Goal: Task Accomplishment & Management: Complete application form

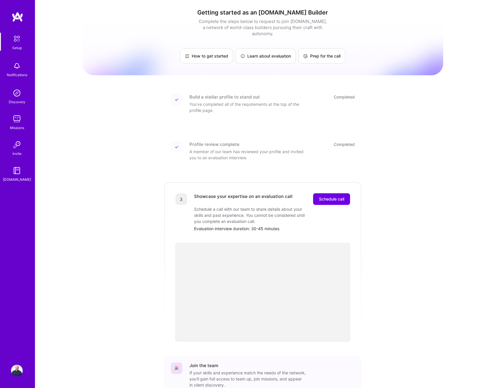
scroll to position [33, 0]
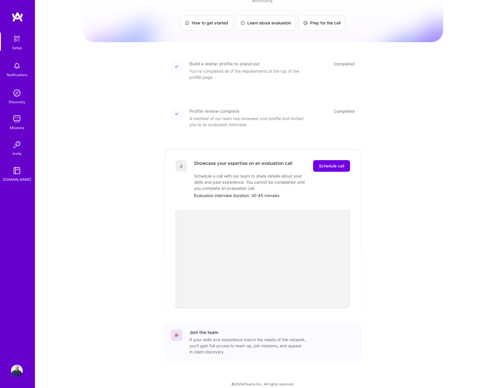
click at [327, 163] on span "Schedule call" at bounding box center [331, 166] width 25 height 6
click at [326, 161] on div "Please wait..." at bounding box center [331, 166] width 37 height 12
click at [332, 163] on span "Schedule call" at bounding box center [331, 166] width 25 height 6
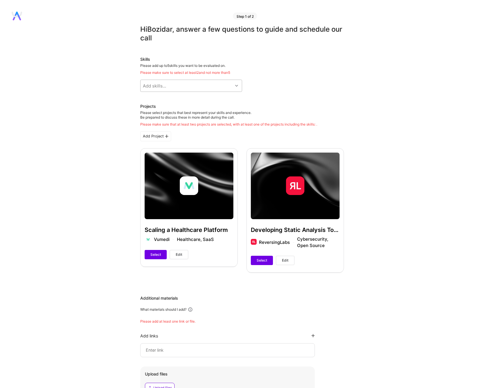
click at [217, 87] on div "Add skills..." at bounding box center [187, 86] width 92 height 12
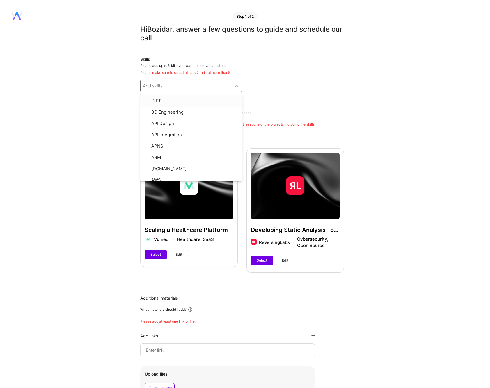
click at [105, 138] on div "Hi Bozidar , answer a few questions to guide and schedule our call Skills Pleas…" at bounding box center [242, 253] width 484 height 457
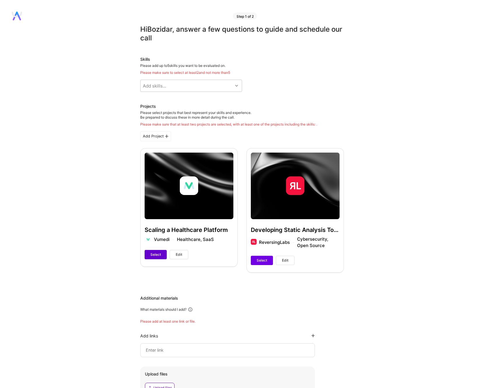
click at [155, 255] on span "Select" at bounding box center [155, 254] width 10 height 5
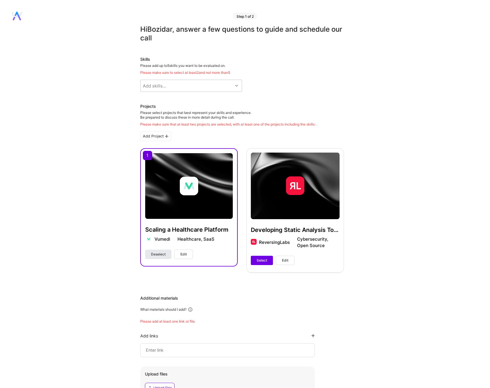
click at [157, 255] on span "Deselect" at bounding box center [158, 254] width 15 height 5
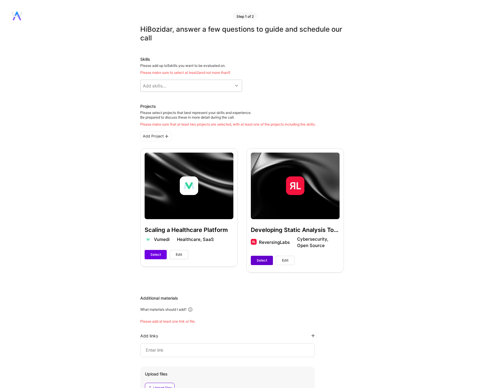
click at [263, 261] on span "Select" at bounding box center [262, 260] width 10 height 5
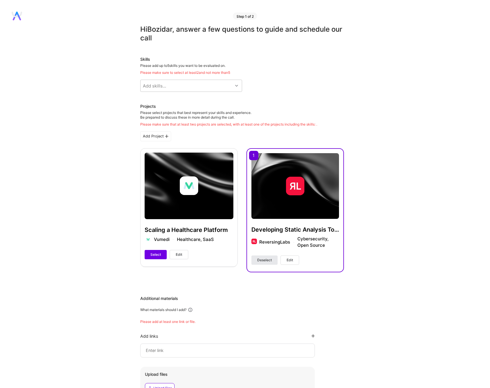
click at [265, 261] on span "Deselect" at bounding box center [264, 260] width 15 height 5
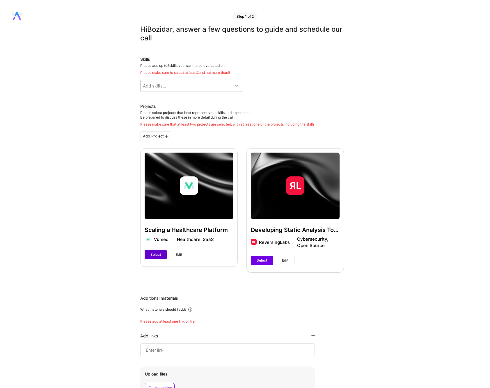
click at [153, 253] on span "Select" at bounding box center [155, 254] width 10 height 5
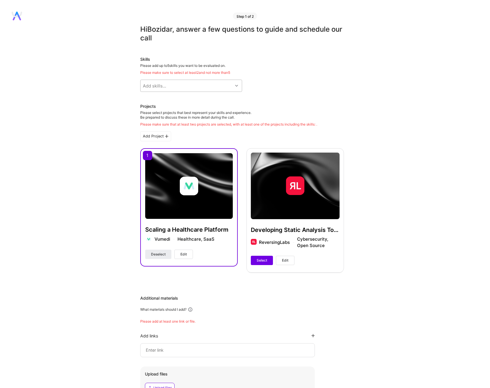
click at [211, 88] on div "Add skills..." at bounding box center [187, 86] width 92 height 12
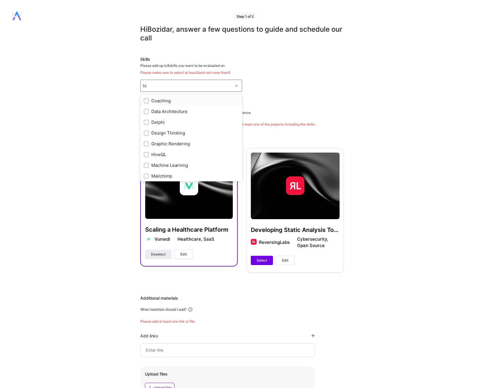
type input "h"
click at [146, 124] on input "checkbox" at bounding box center [147, 124] width 4 height 4
checkbox input "true"
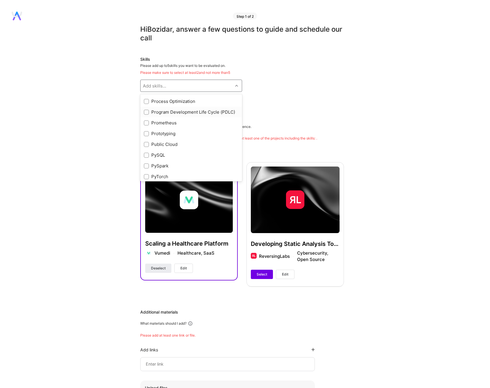
scroll to position [2378, 0]
click at [147, 123] on input "checkbox" at bounding box center [147, 124] width 4 height 4
checkbox input "true"
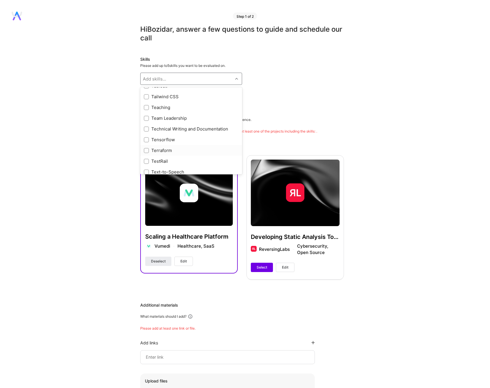
scroll to position [3121, 0]
click at [146, 115] on input "checkbox" at bounding box center [147, 117] width 4 height 4
checkbox input "true"
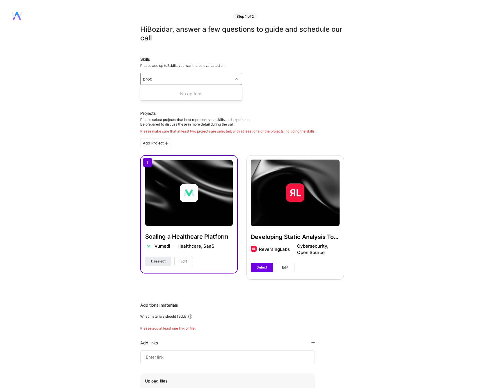
scroll to position [0, 0]
type input "manag"
click at [147, 115] on input "checkbox" at bounding box center [147, 116] width 4 height 4
checkbox input "true"
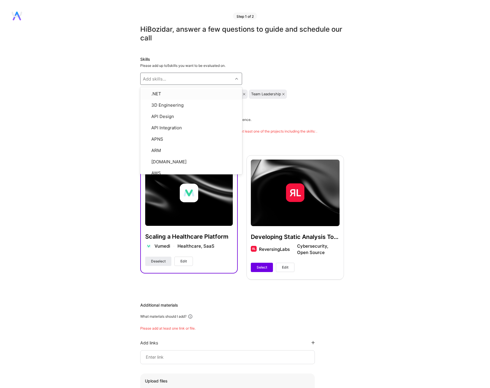
click at [286, 71] on div "Skills Please add up to 5 skills you want to be evaluated on. option People Man…" at bounding box center [242, 77] width 204 height 42
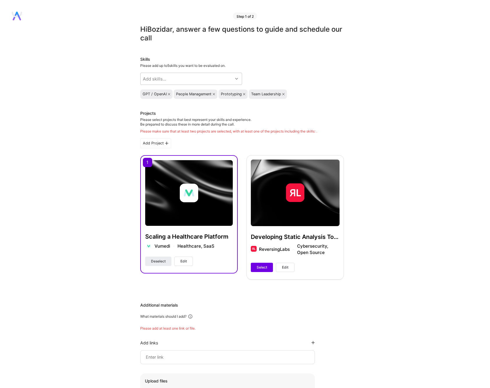
click at [214, 94] on icon at bounding box center [214, 94] width 2 height 2
click at [201, 80] on div "Add skills..." at bounding box center [187, 79] width 92 height 12
type input "pytho"
click at [162, 93] on div "Python" at bounding box center [191, 94] width 95 height 6
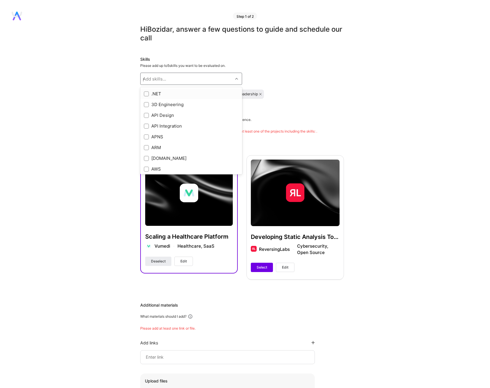
checkbox input "true"
click at [339, 80] on div "Skills Please add up to 5 skills you want to be evaluated on. option Python, se…" at bounding box center [242, 77] width 204 height 42
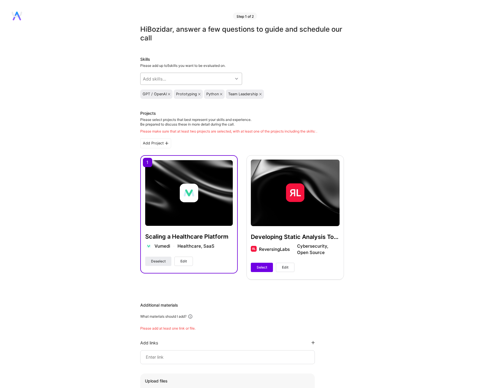
click at [187, 78] on div "Add skills..." at bounding box center [187, 79] width 92 height 12
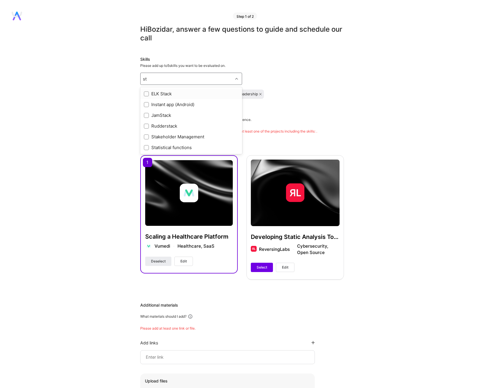
type input "s"
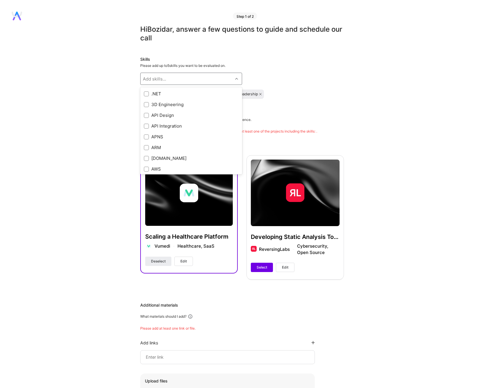
checkbox input "true"
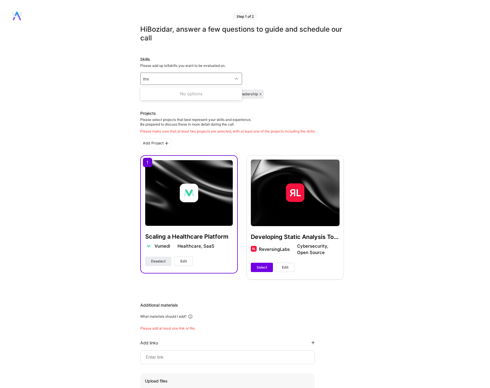
type input "m"
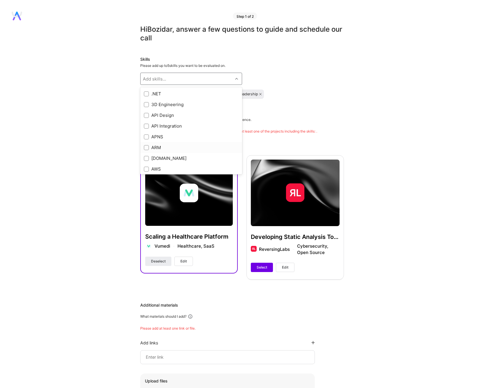
checkbox input "true"
type input "p"
checkbox input "true"
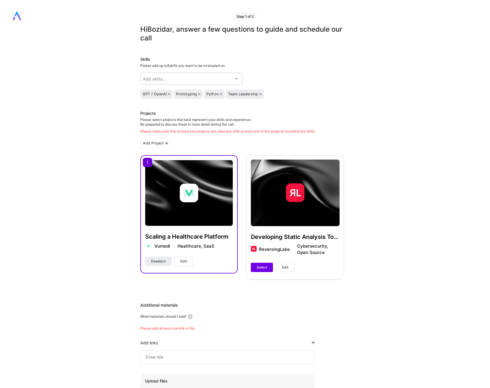
click at [309, 94] on div "GPT / OpenAI Prototyping Python Team Leadership" at bounding box center [242, 94] width 204 height 9
click at [195, 122] on div "Please select projects that best represent your skills and experience. Be prepa…" at bounding box center [228, 126] width 177 height 16
click at [204, 142] on div "Add Project" at bounding box center [242, 143] width 204 height 10
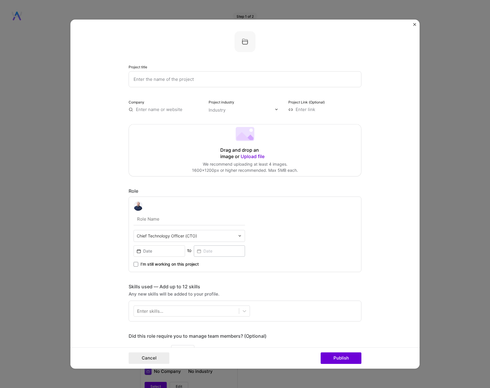
click at [413, 24] on form "Project title Company Project industry Industry Project Link (Optional) Drag an…" at bounding box center [244, 194] width 349 height 350
click at [415, 24] on img "Close" at bounding box center [414, 24] width 3 height 3
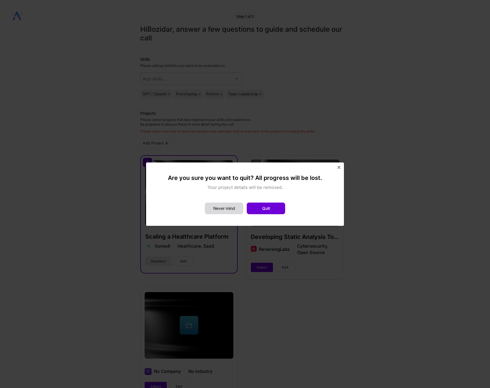
click at [221, 209] on button "Never mind" at bounding box center [224, 209] width 38 height 12
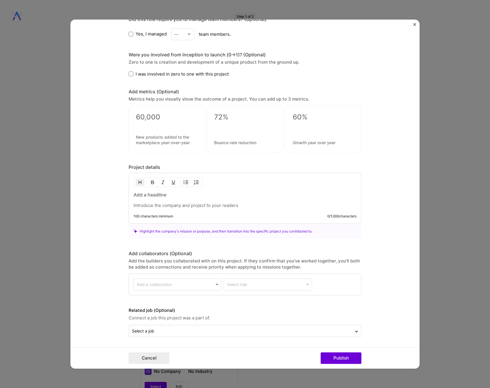
scroll to position [317, 0]
click at [414, 23] on img "Close" at bounding box center [414, 24] width 3 height 3
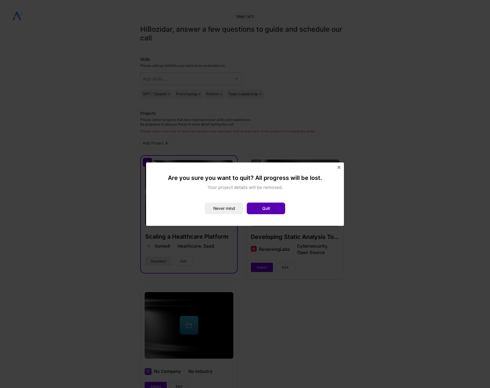
click at [269, 209] on button "Quit" at bounding box center [266, 209] width 38 height 12
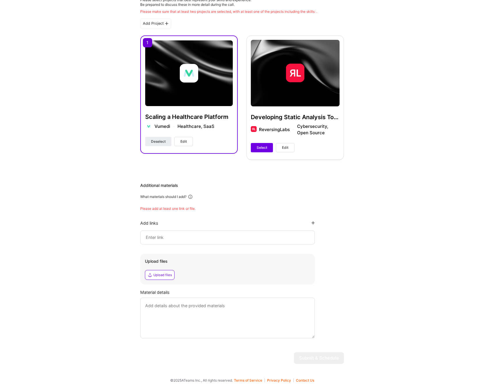
scroll to position [120, 0]
click at [186, 239] on input at bounding box center [227, 237] width 165 height 7
type input "V"
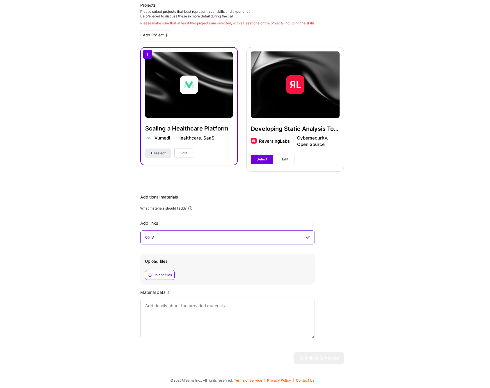
scroll to position [108, 0]
type input "https://www.vumedi.com"
click at [80, 258] on div "Hi Bozidar , answer a few questions to guide and schedule our call Skills Pleas…" at bounding box center [242, 143] width 484 height 452
click at [162, 322] on textarea at bounding box center [227, 318] width 175 height 41
click at [374, 270] on div "Hi Bozidar , answer a few questions to guide and schedule our call Skills Pleas…" at bounding box center [242, 143] width 484 height 452
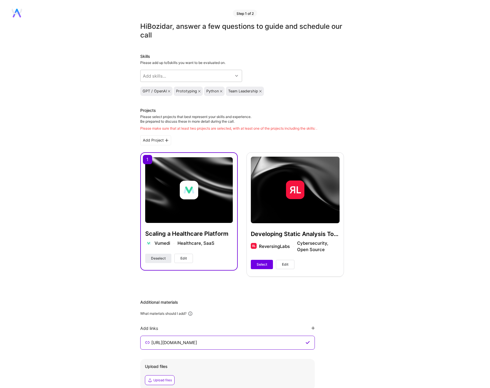
scroll to position [0, 0]
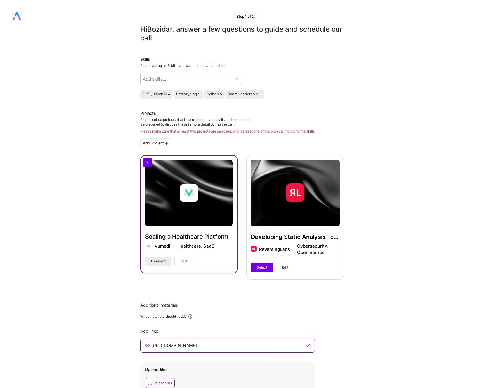
drag, startPoint x: 264, startPoint y: 268, endPoint x: 267, endPoint y: 269, distance: 3.2
click at [264, 268] on span "Select" at bounding box center [262, 267] width 10 height 5
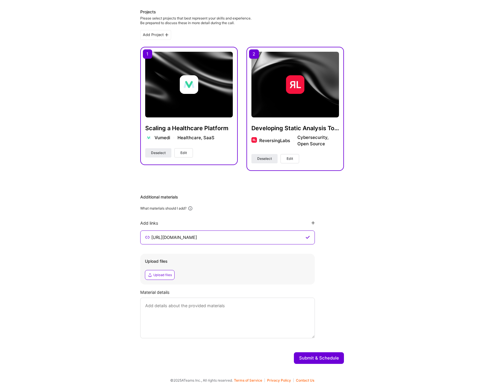
scroll to position [102, 0]
click at [312, 358] on button "Submit & Schedule" at bounding box center [319, 359] width 50 height 12
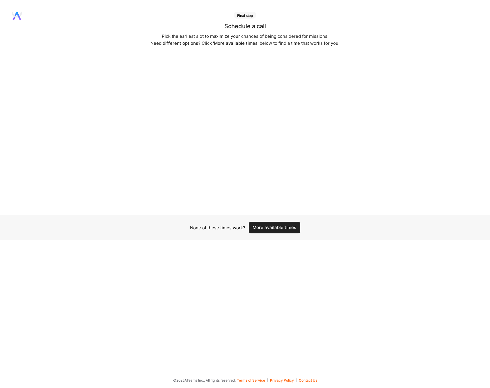
click at [270, 228] on button "More available times" at bounding box center [274, 228] width 51 height 12
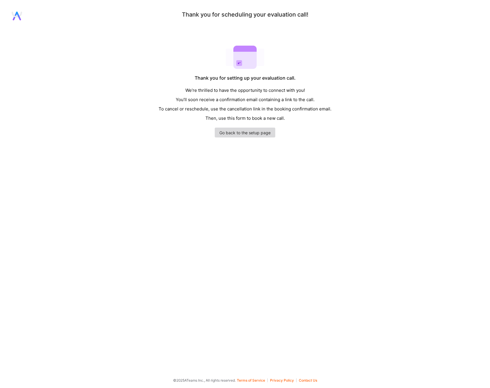
click at [249, 134] on link "Go back to the setup page" at bounding box center [245, 133] width 61 height 10
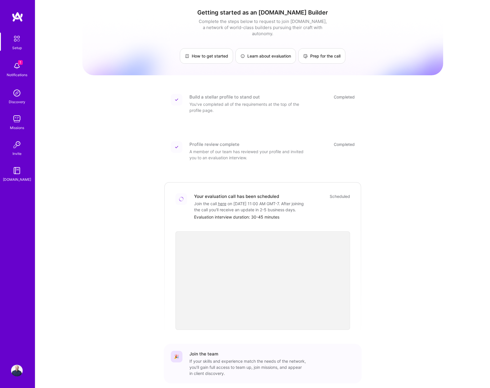
click at [16, 68] on img at bounding box center [17, 66] width 12 height 12
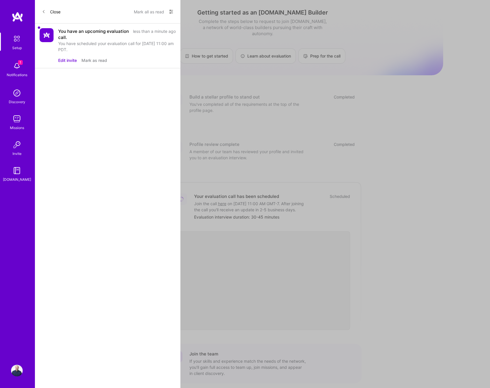
click at [106, 43] on div "You have scheduled your evaluation call for Sep 9, 2025 at 11:00 am PDT." at bounding box center [117, 46] width 118 height 12
click at [91, 110] on div "Close Mark all as read Show all notifications Show unread notifications only Yo…" at bounding box center [107, 194] width 145 height 388
